Goal: Complete application form

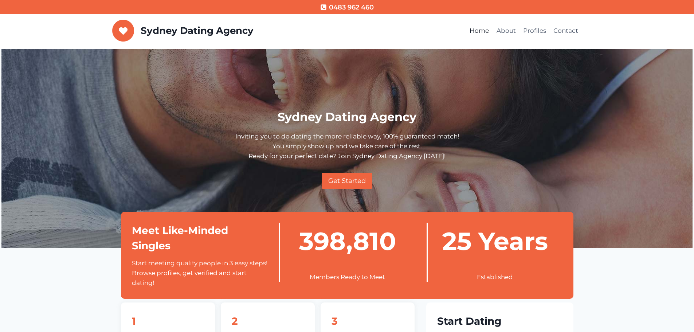
click at [503, 75] on div "Sydney Dating Agency Inviting you to do dating the more reliable way, 100% guar…" at bounding box center [347, 148] width 470 height 199
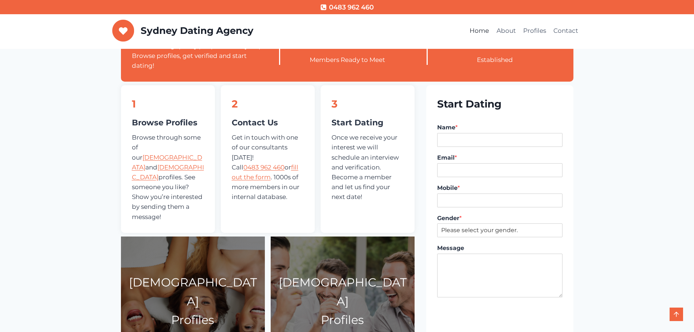
scroll to position [219, 0]
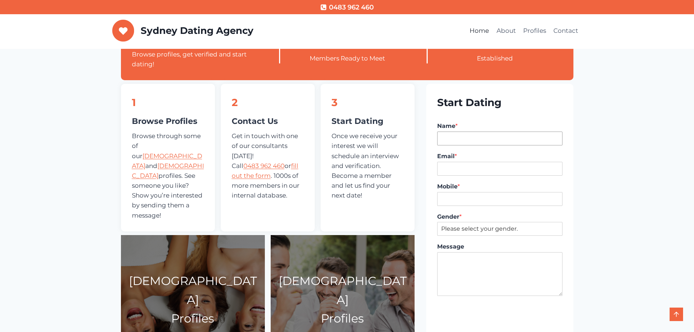
click at [458, 137] on input "Name *" at bounding box center [499, 139] width 125 height 14
type input "R"
type input "Vuk"
type input "vuk@digitalpod.com.au"
type input "0434255273"
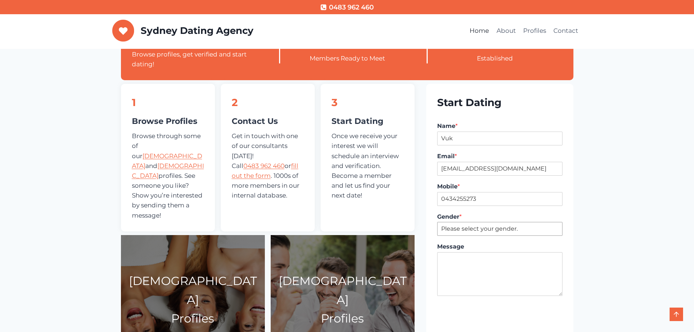
select select "[DEMOGRAPHIC_DATA]"
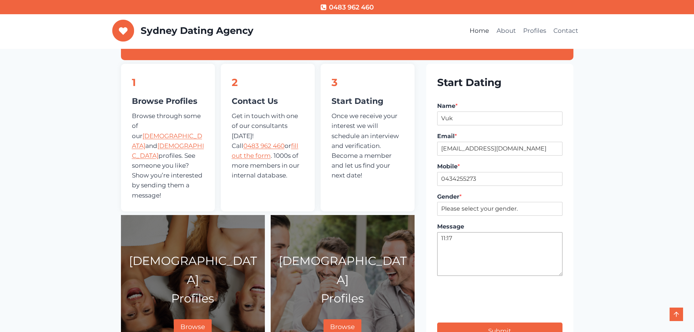
scroll to position [255, 0]
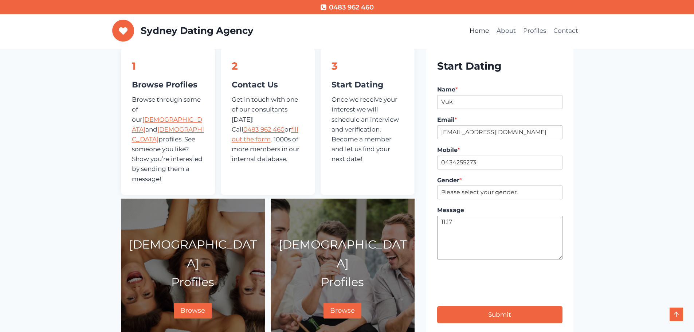
type textarea "11:17"
type input "1"
click at [510, 317] on button "Submit" at bounding box center [499, 314] width 125 height 17
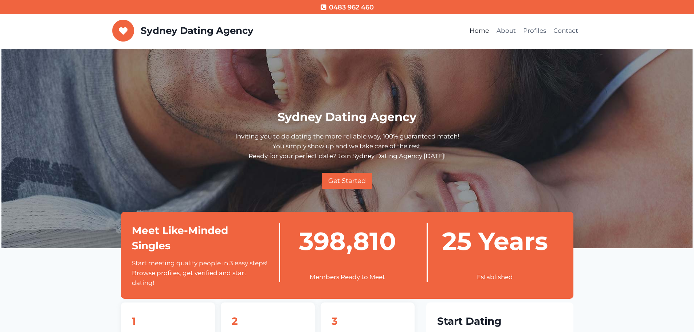
scroll to position [301, 0]
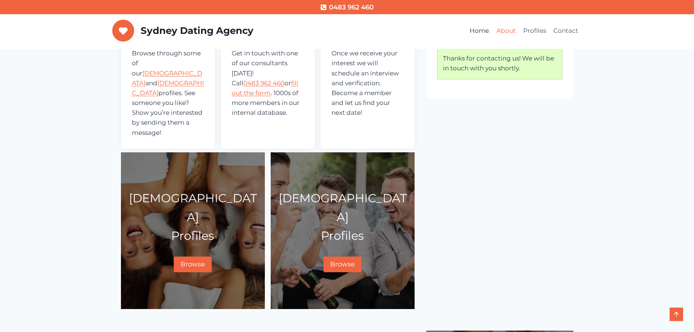
drag, startPoint x: 497, startPoint y: 26, endPoint x: 502, endPoint y: 29, distance: 5.7
click at [497, 26] on link "About" at bounding box center [506, 30] width 27 height 17
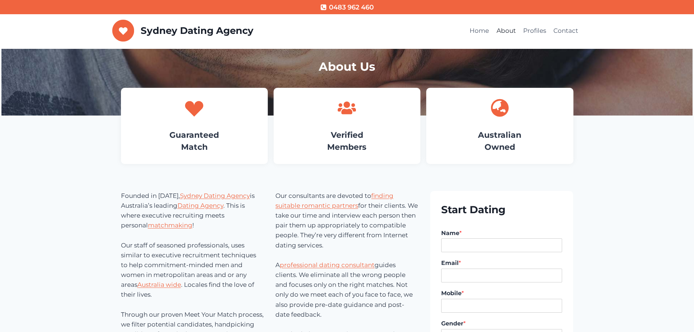
click at [532, 32] on link "Profiles" at bounding box center [535, 30] width 30 height 17
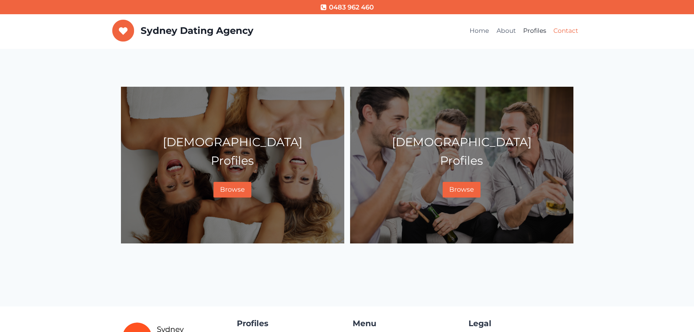
click at [562, 31] on link "Contact" at bounding box center [566, 30] width 32 height 17
